Goal: Information Seeking & Learning: Learn about a topic

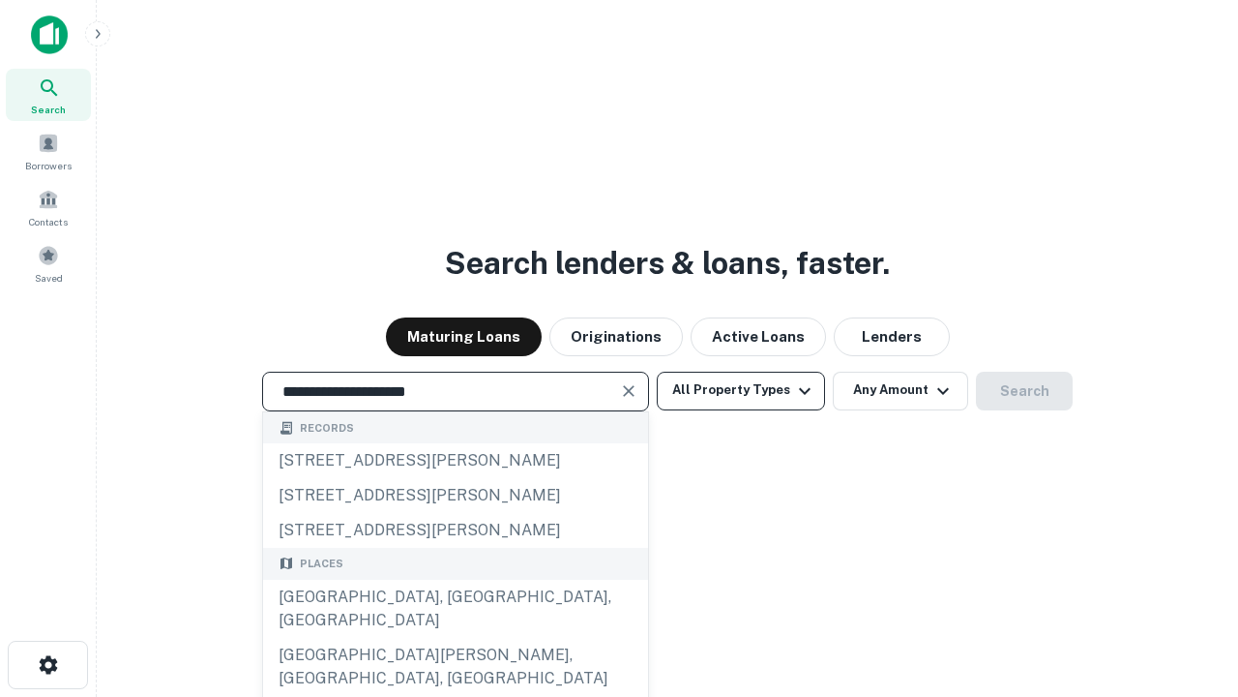
click at [455, 638] on div "[GEOGRAPHIC_DATA], [GEOGRAPHIC_DATA], [GEOGRAPHIC_DATA]" at bounding box center [455, 609] width 385 height 58
click at [741, 390] on button "All Property Types" at bounding box center [741, 391] width 168 height 39
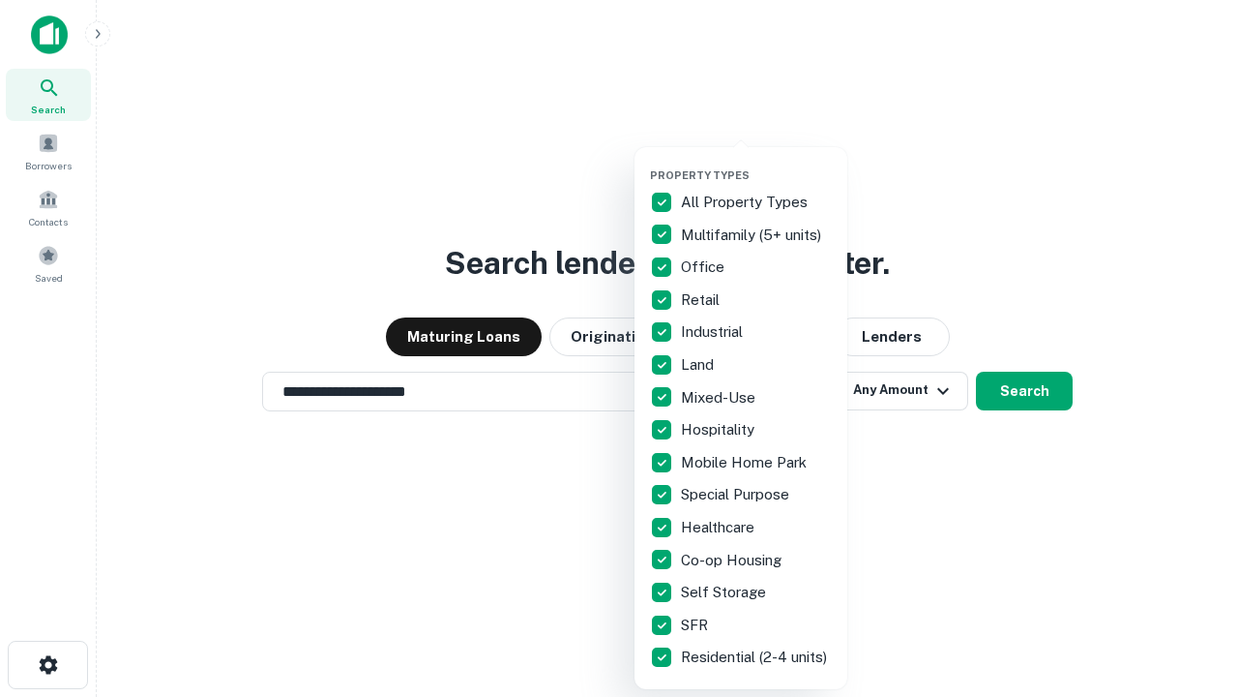
type input "**********"
click at [757, 163] on button "button" at bounding box center [756, 163] width 213 height 1
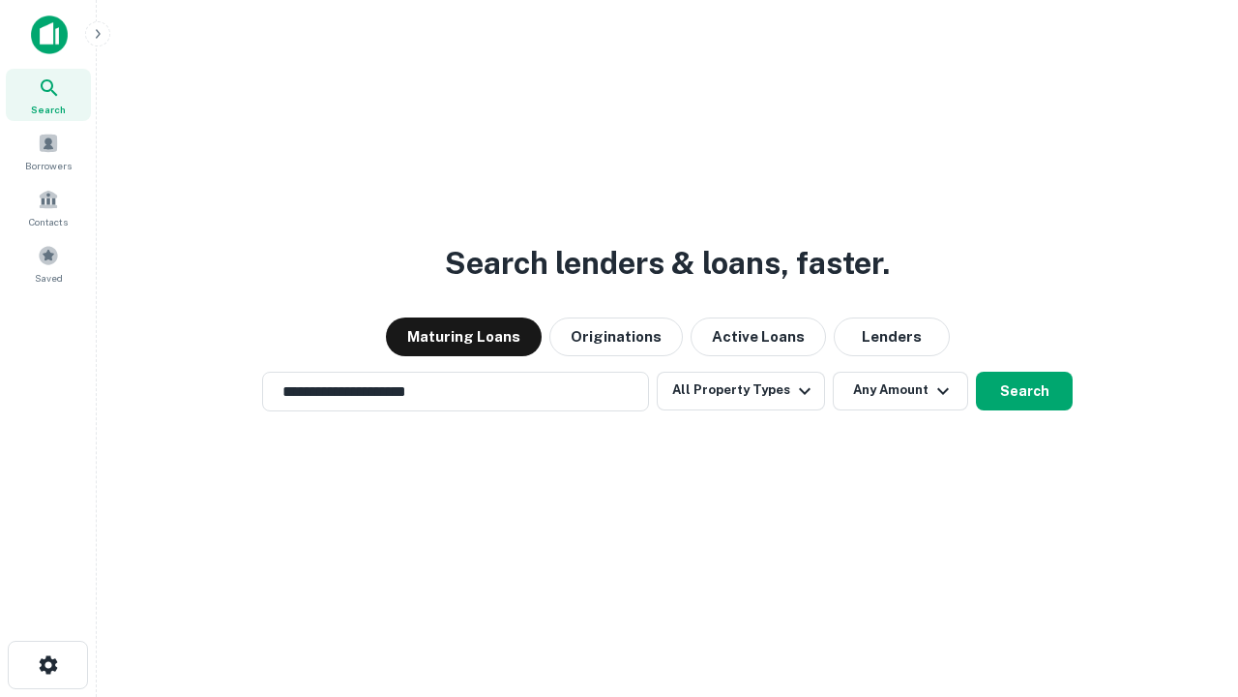
scroll to position [30, 0]
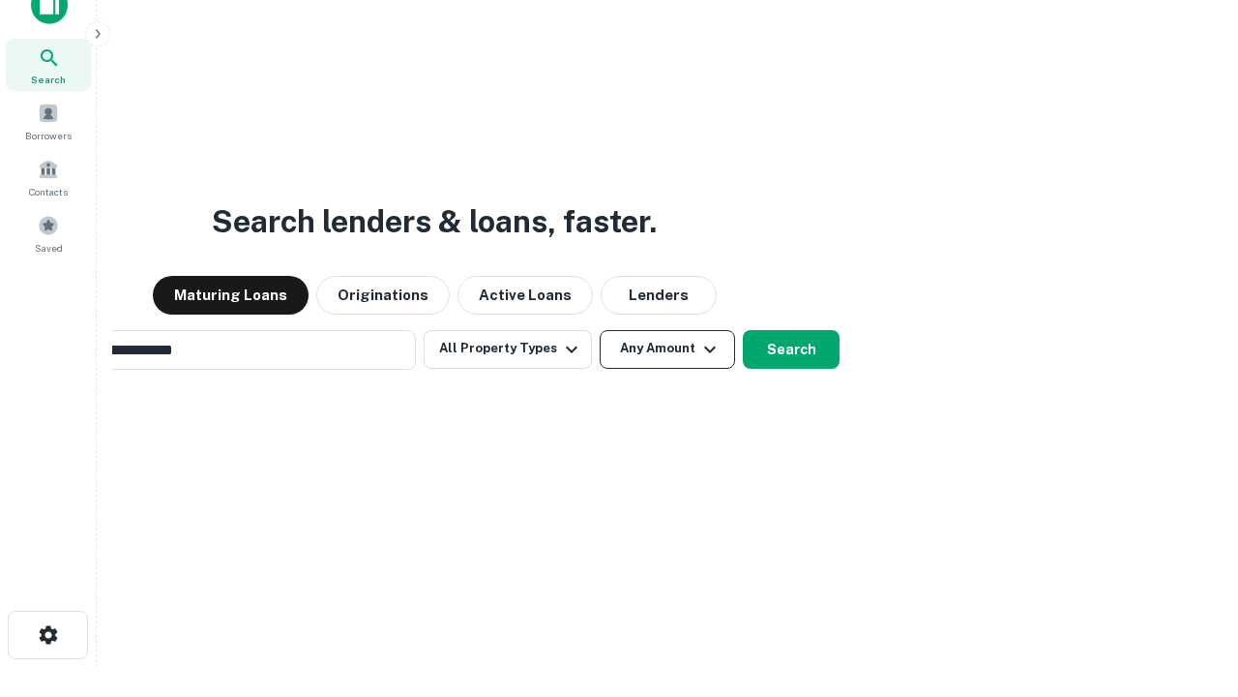
click at [600, 330] on button "Any Amount" at bounding box center [667, 349] width 135 height 39
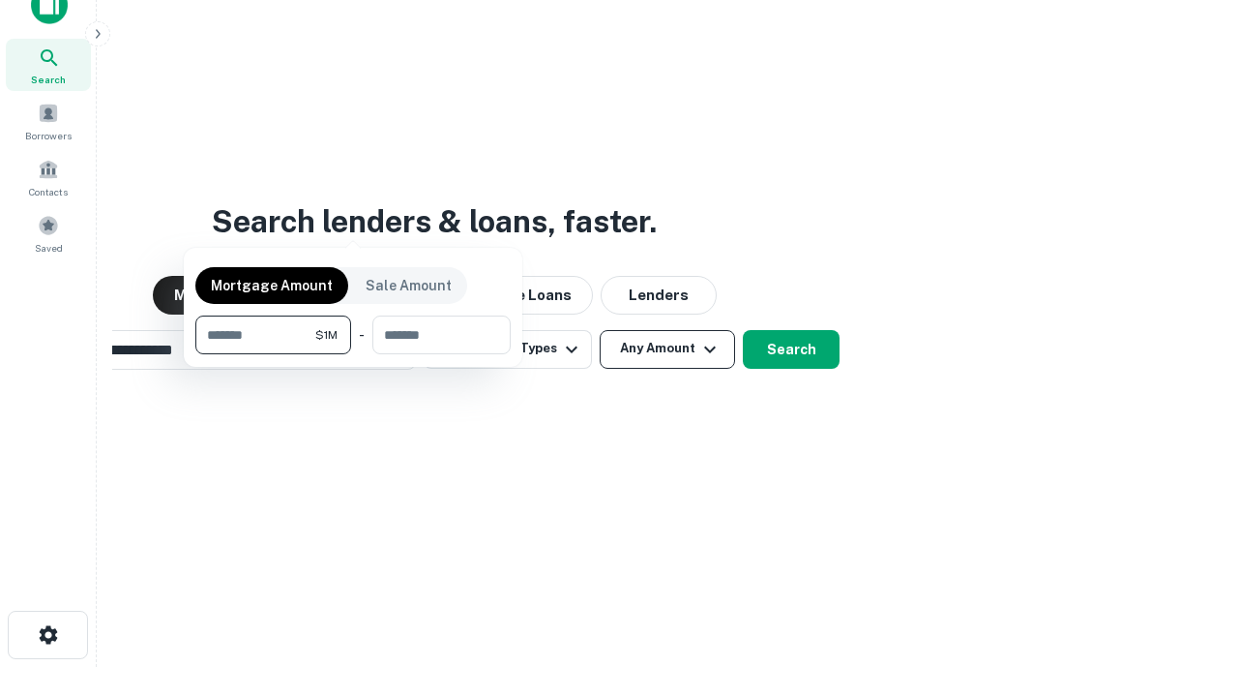
scroll to position [31, 0]
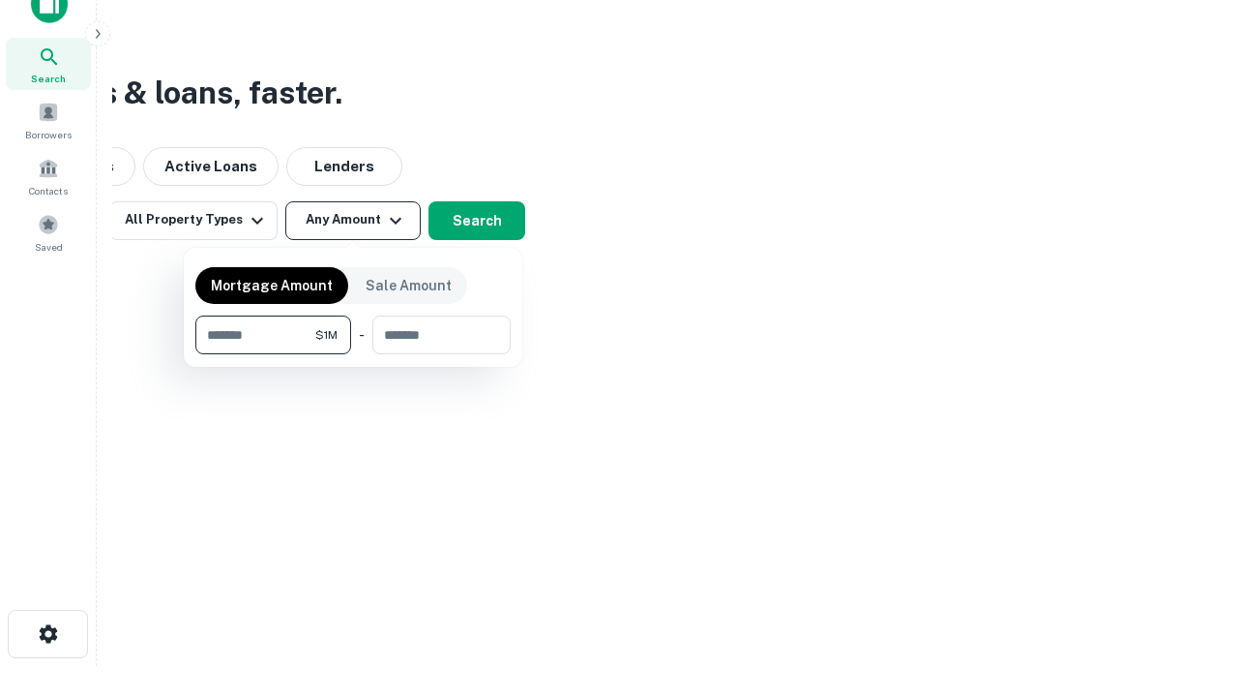
type input "*******"
click at [353, 354] on button "button" at bounding box center [352, 354] width 315 height 1
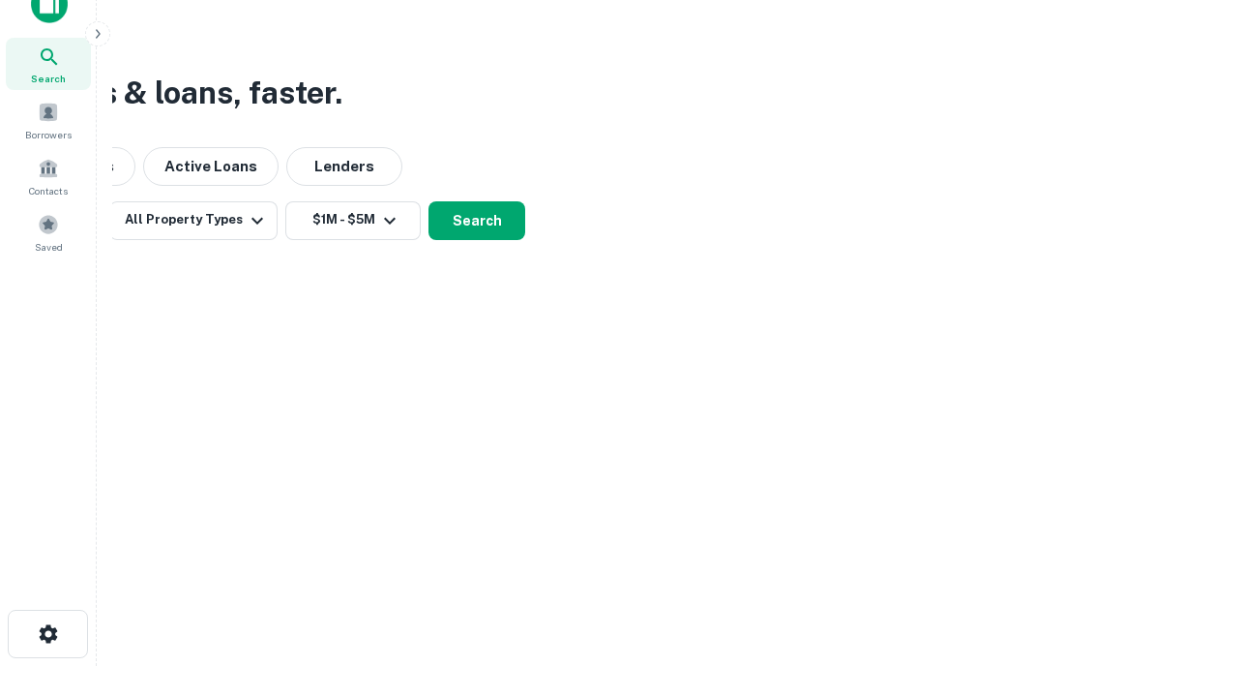
scroll to position [12, 357]
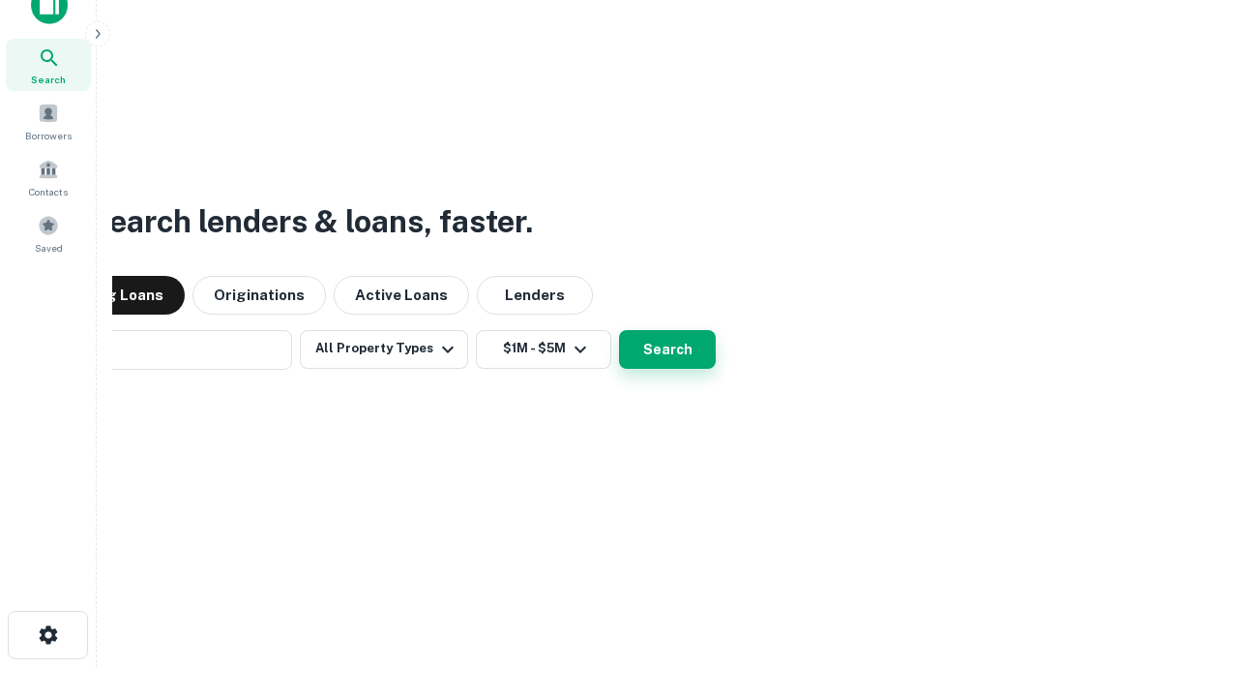
click at [619, 330] on button "Search" at bounding box center [667, 349] width 97 height 39
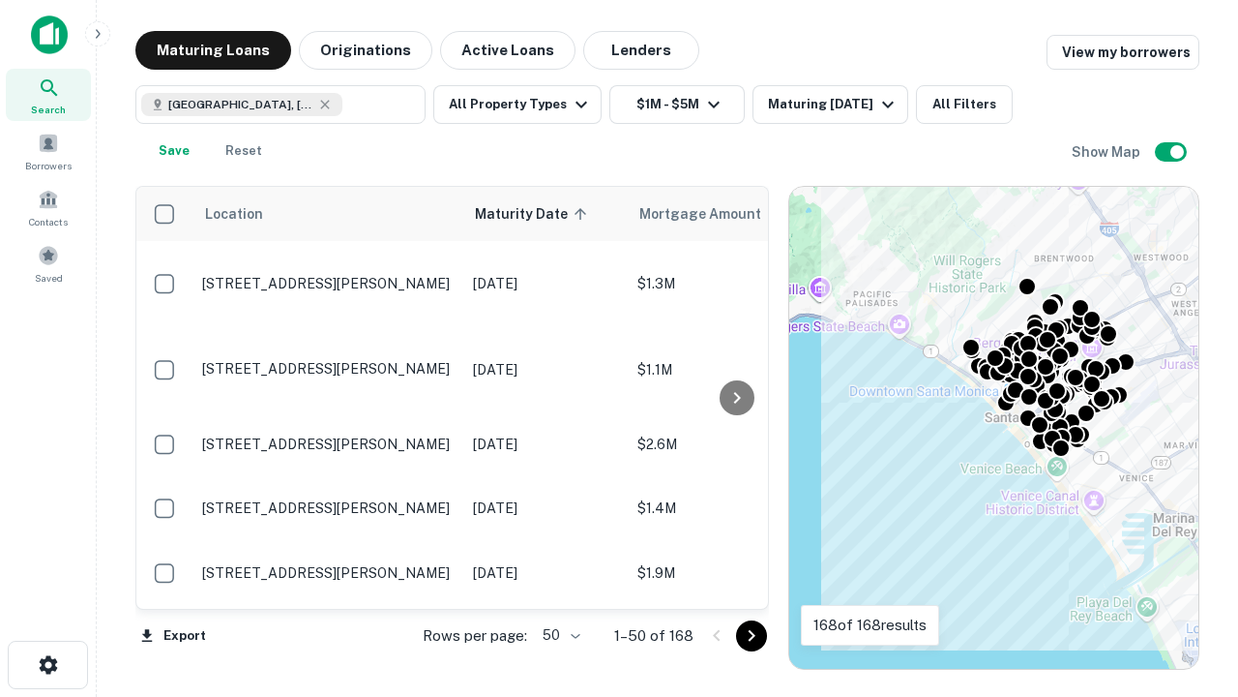
click at [558, 635] on body "Search Borrowers Contacts Saved Maturing Loans Originations Active Loans Lender…" at bounding box center [619, 348] width 1238 height 697
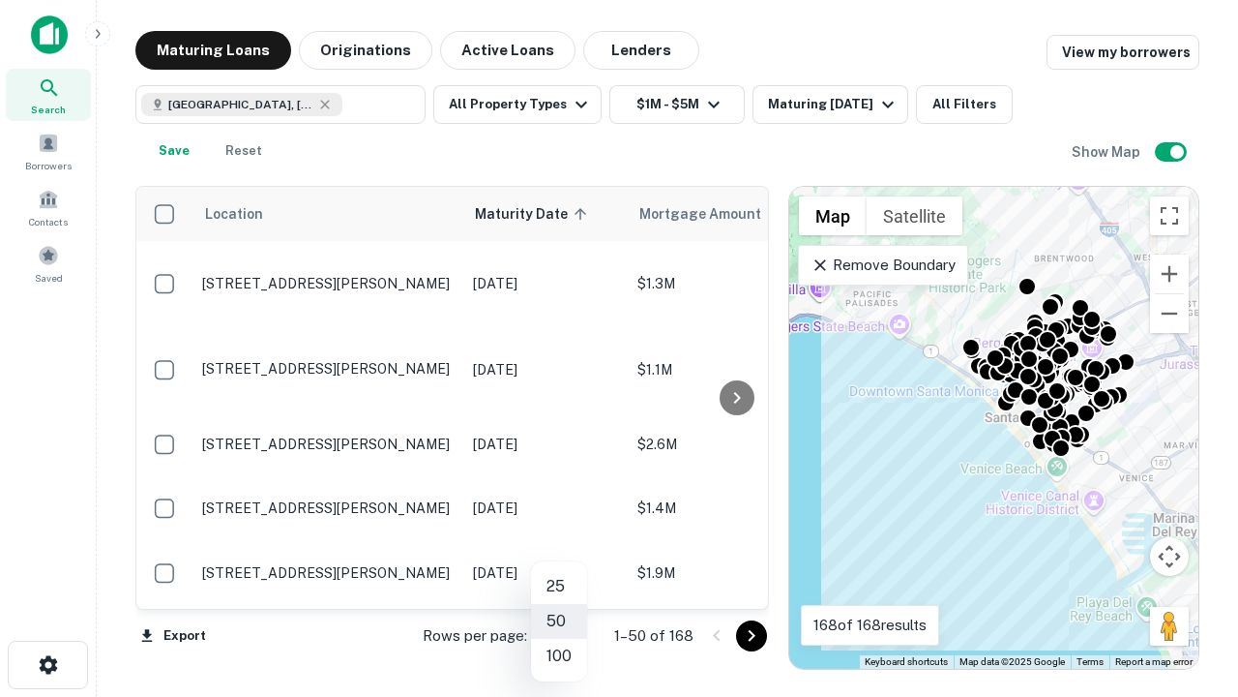
click at [559, 586] on li "25" at bounding box center [559, 586] width 56 height 35
